Goal: Task Accomplishment & Management: Manage account settings

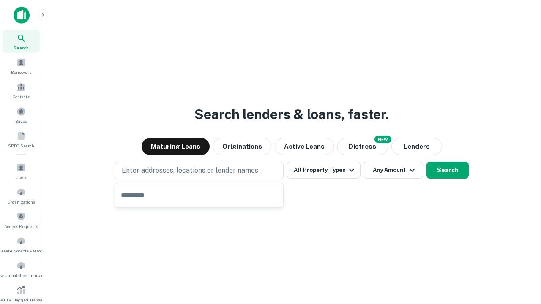
type input "**********"
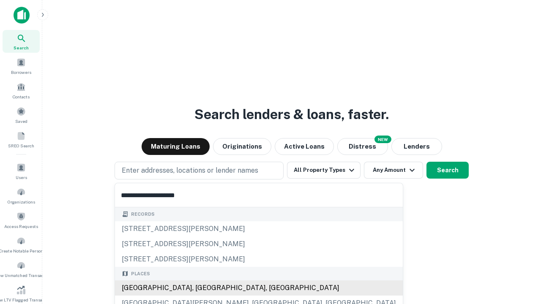
click at [202, 288] on div "[GEOGRAPHIC_DATA], [GEOGRAPHIC_DATA], [GEOGRAPHIC_DATA]" at bounding box center [259, 288] width 288 height 15
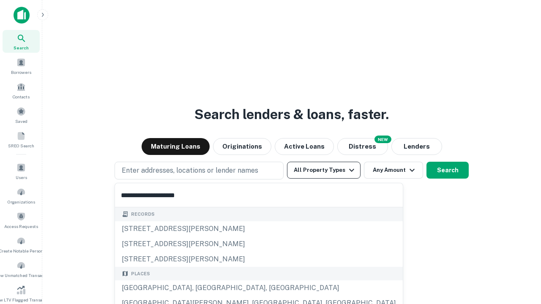
click at [324, 170] on button "All Property Types" at bounding box center [324, 170] width 74 height 17
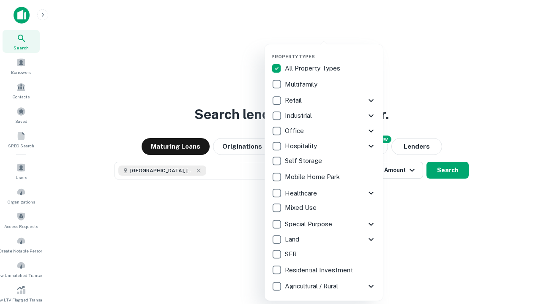
click at [331, 51] on button "button" at bounding box center [331, 51] width 118 height 0
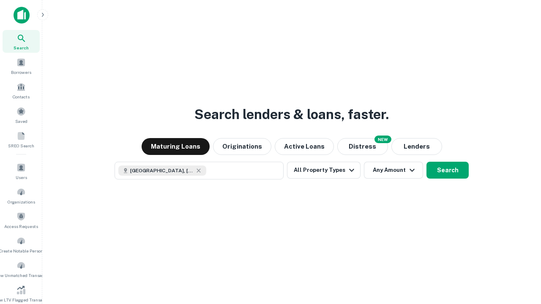
scroll to position [14, 0]
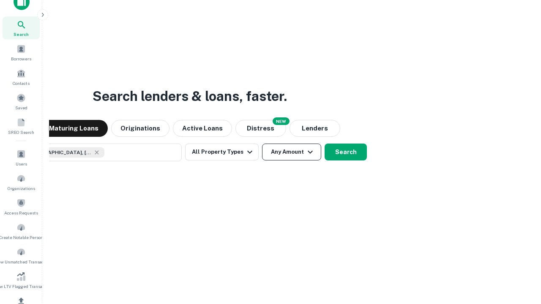
click at [262, 144] on button "Any Amount" at bounding box center [291, 152] width 59 height 17
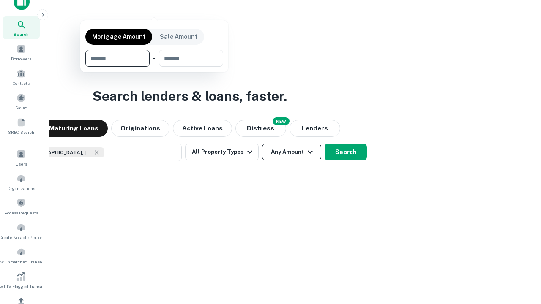
scroll to position [61, 239]
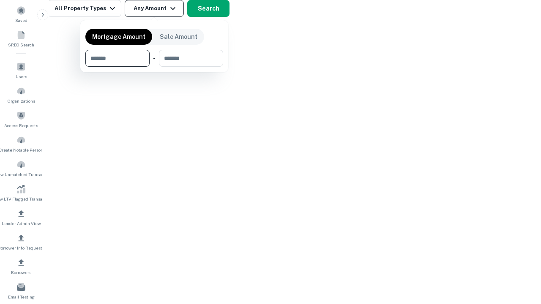
type input "*******"
click at [154, 67] on button "button" at bounding box center [154, 67] width 138 height 0
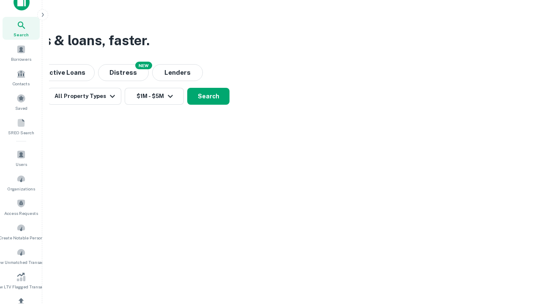
scroll to position [5, 156]
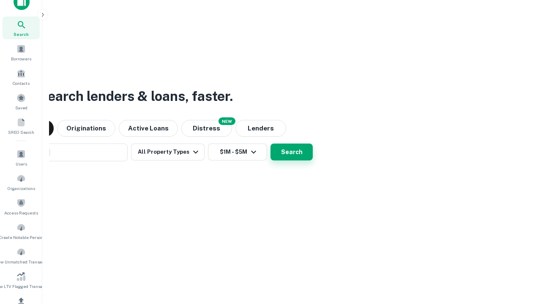
click at [271, 144] on button "Search" at bounding box center [292, 152] width 42 height 17
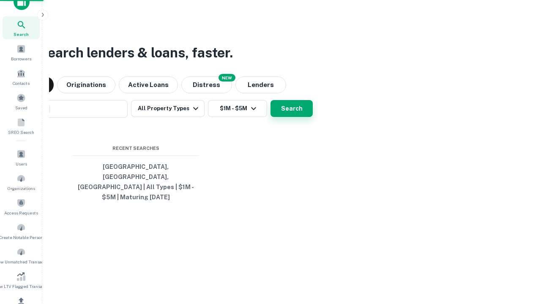
scroll to position [27, 239]
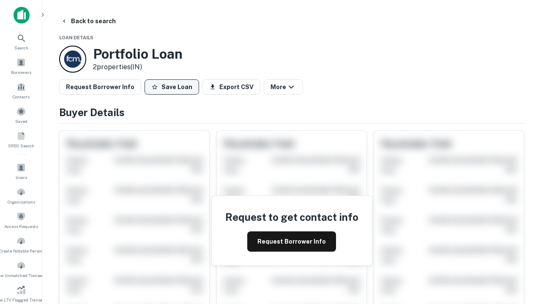
click at [172, 87] on button "Save Loan" at bounding box center [172, 87] width 55 height 15
click at [174, 87] on button "Loan Saved" at bounding box center [174, 87] width 58 height 15
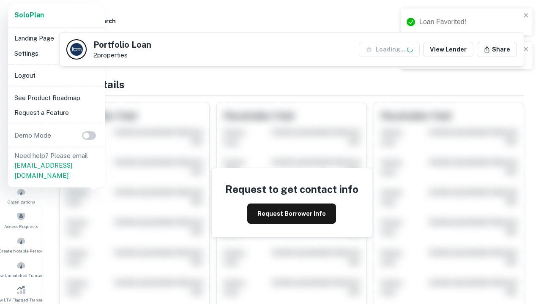
scroll to position [295, 0]
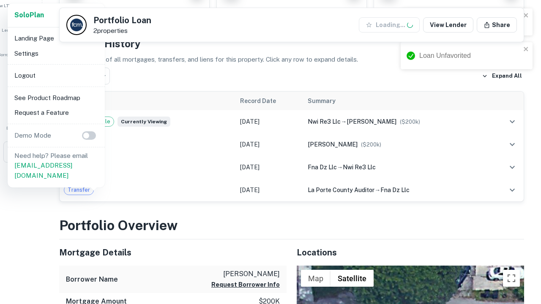
click at [56, 75] on li "Logout" at bounding box center [56, 75] width 91 height 15
